Goal: Transaction & Acquisition: Book appointment/travel/reservation

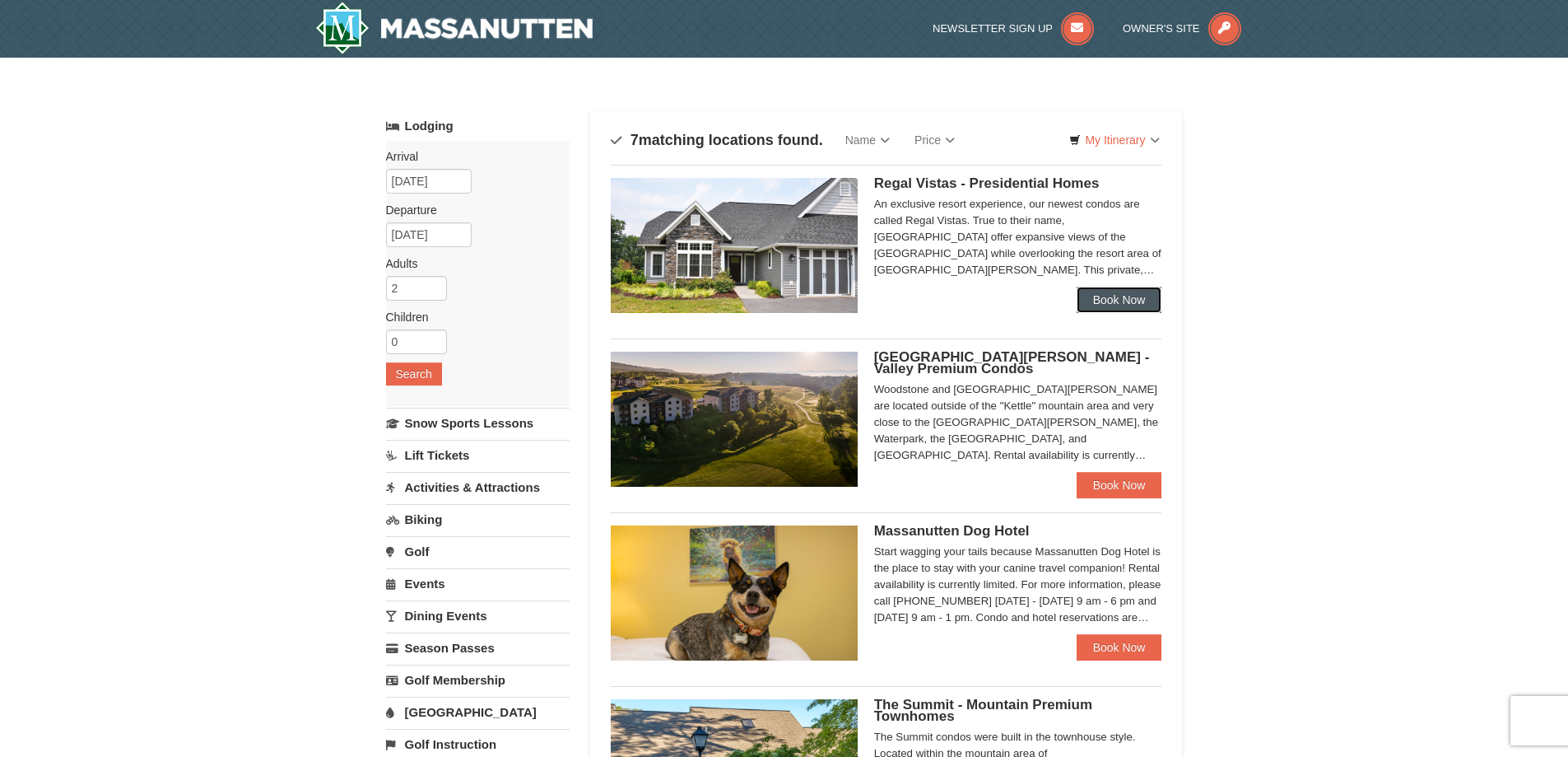
click at [1126, 298] on link "Book Now" at bounding box center [1120, 299] width 86 height 26
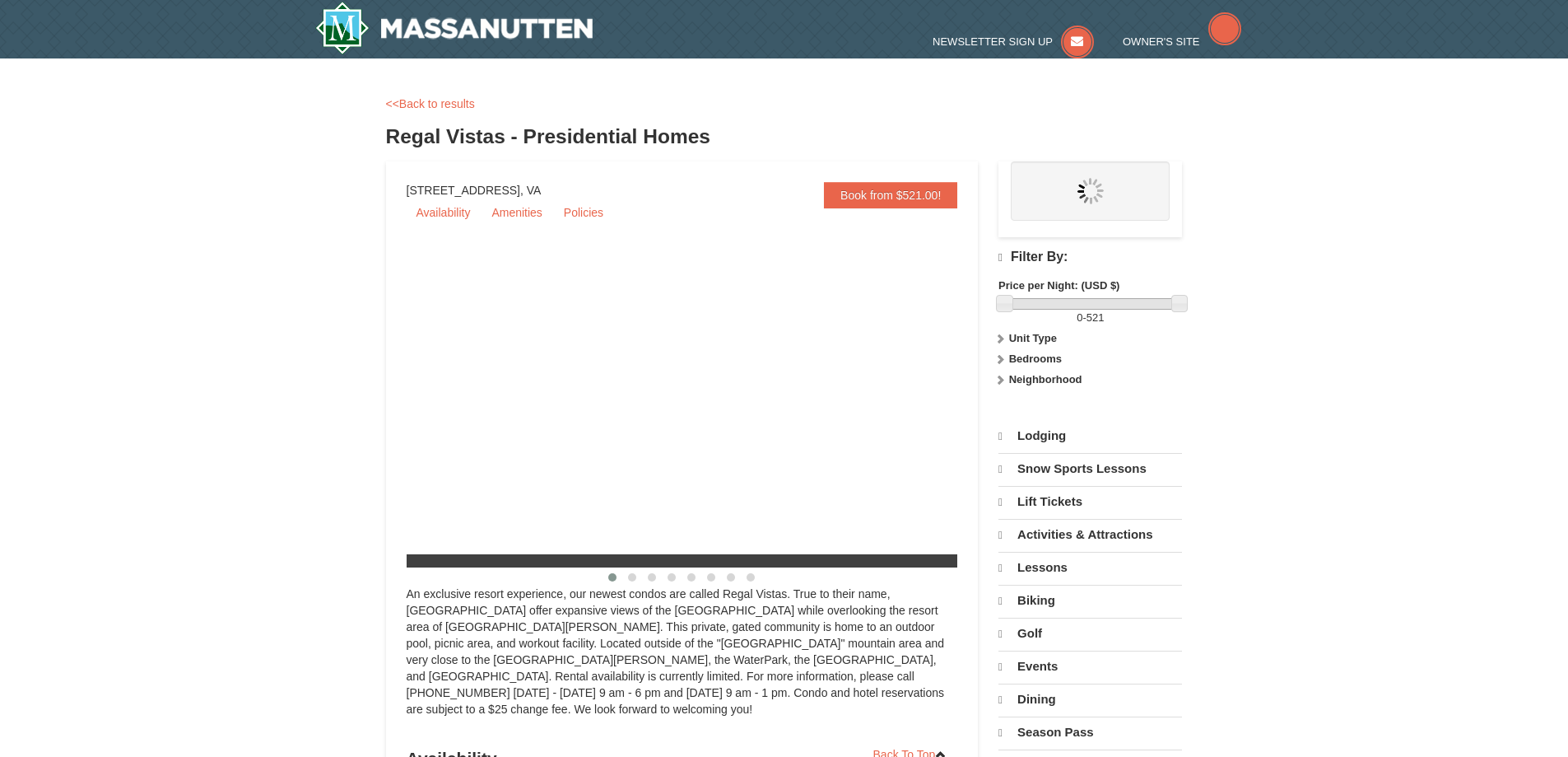
select select "10"
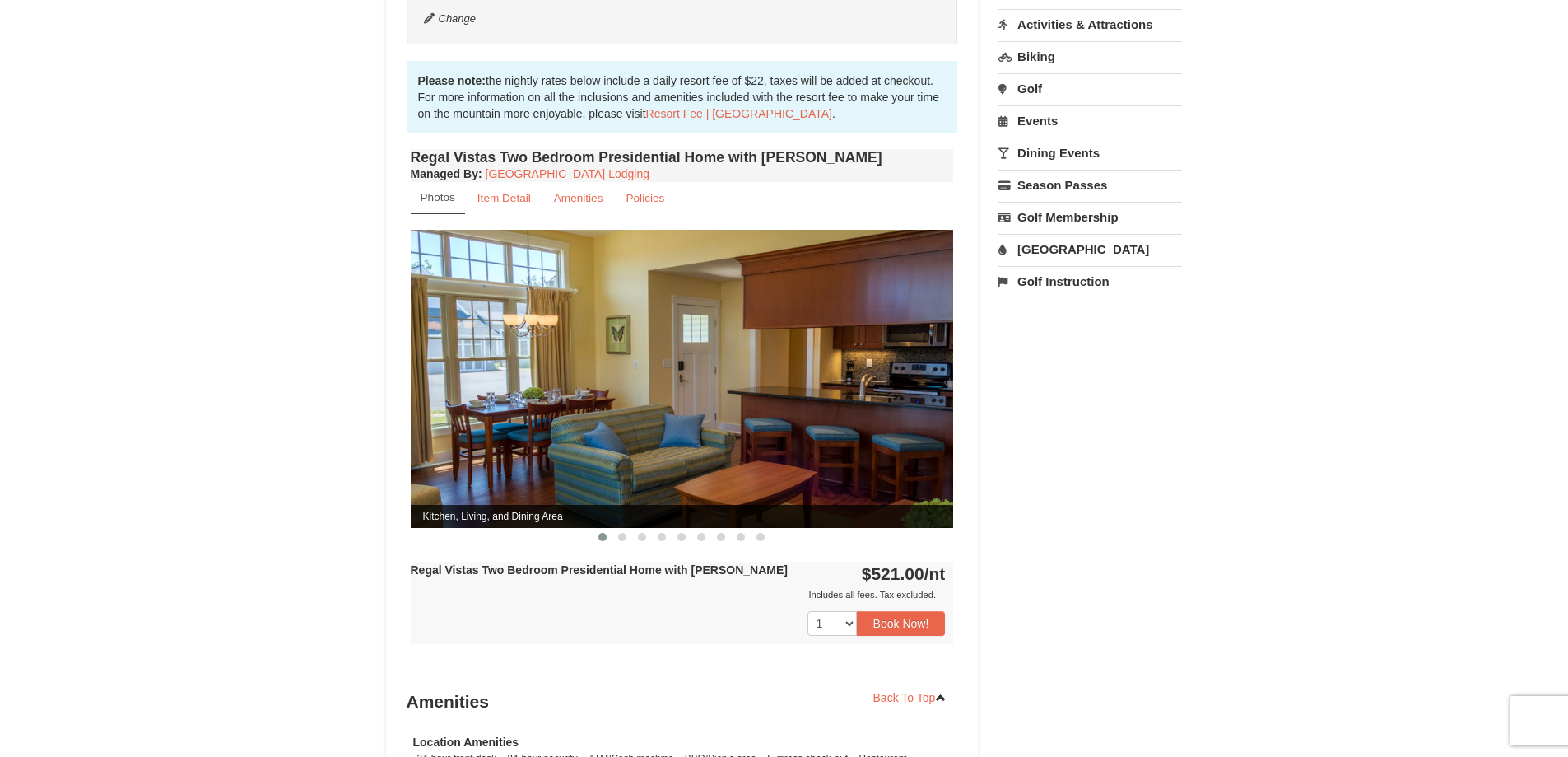
scroll to position [576, 0]
